Goal: Check status: Check status

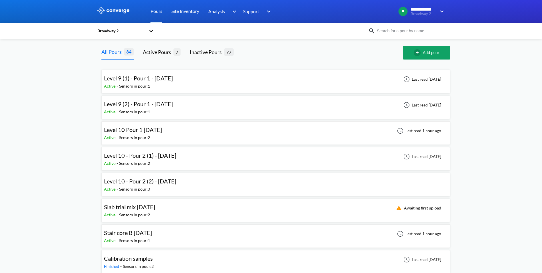
click at [197, 137] on div "Level 10 Pour 1 [DATE] Active - Sensors in pour: 2 Last read 1 hour ago" at bounding box center [276, 133] width 344 height 18
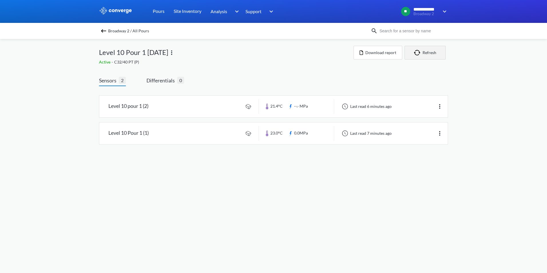
click at [430, 49] on button "Refresh" at bounding box center [424, 53] width 41 height 14
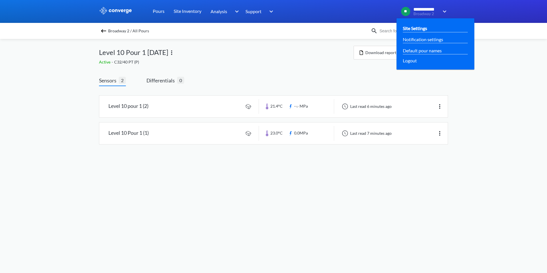
click at [424, 25] on link "Site Settings" at bounding box center [414, 28] width 24 height 7
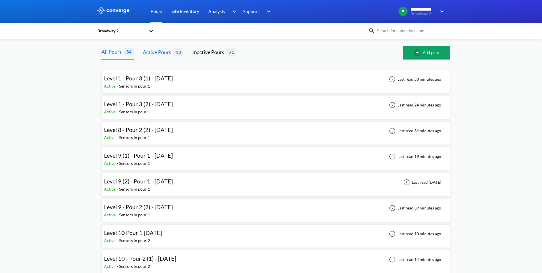
click at [168, 51] on div "Active Pours" at bounding box center [158, 52] width 31 height 8
click at [152, 76] on span "Level 1 - Pour 3 (1) - [DATE]" at bounding box center [138, 78] width 69 height 7
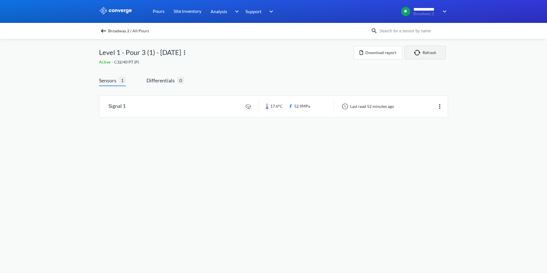
click at [422, 55] on button "Refresh" at bounding box center [424, 53] width 41 height 14
click at [99, 30] on div "Broadway 2 / All Pours" at bounding box center [273, 31] width 547 height 16
click at [101, 29] on img at bounding box center [103, 30] width 7 height 7
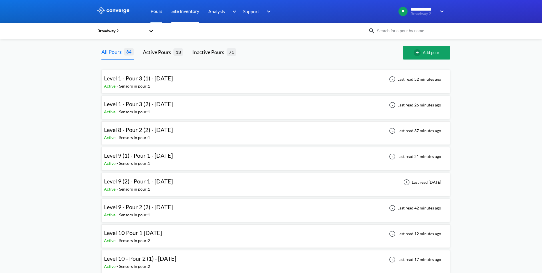
click at [190, 13] on link "Site Inventory" at bounding box center [186, 11] width 28 height 23
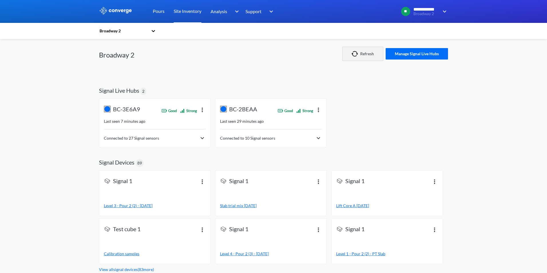
click at [363, 56] on button "Refresh" at bounding box center [362, 54] width 41 height 14
click at [157, 139] on span "Connected to 27 Signal sensors" at bounding box center [131, 138] width 55 height 6
